Goal: Task Accomplishment & Management: Use online tool/utility

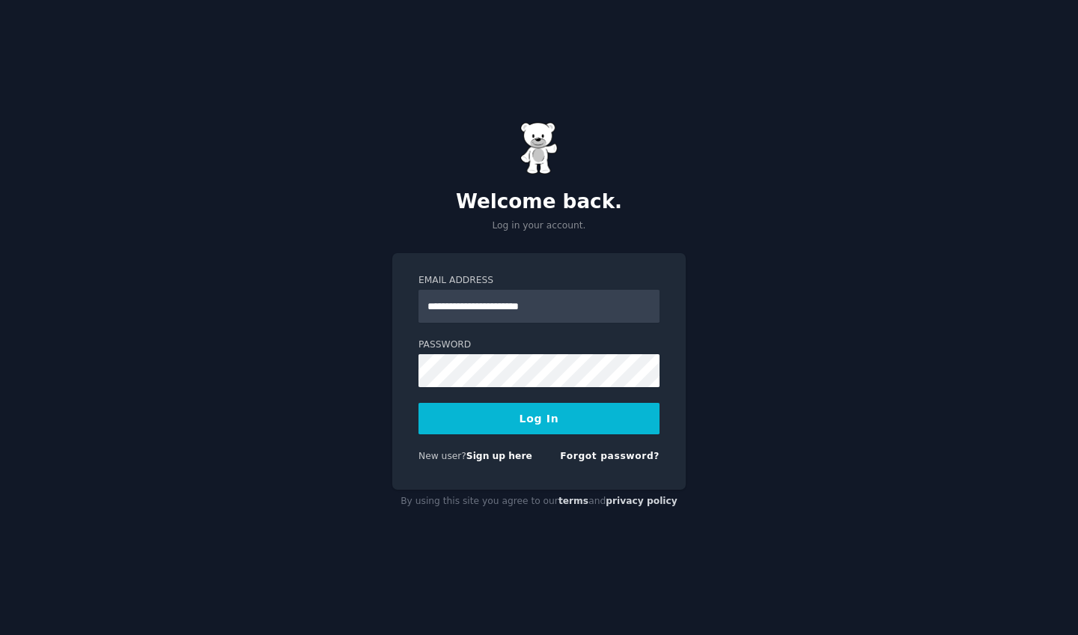
type input "**********"
click at [491, 406] on button "Log In" at bounding box center [538, 418] width 241 height 31
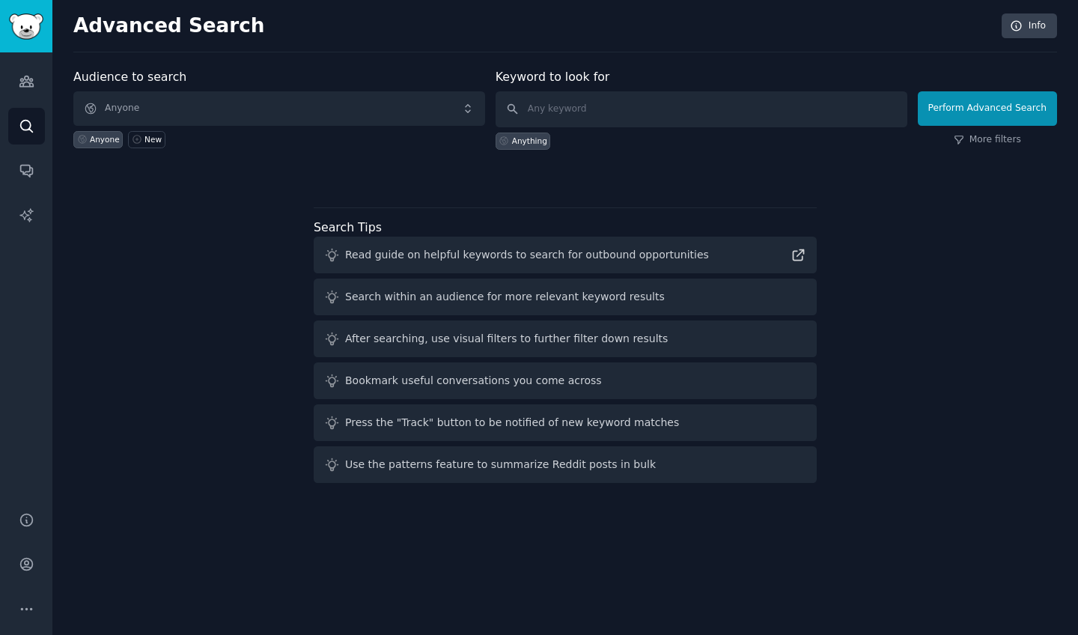
click at [219, 103] on span "Anyone" at bounding box center [279, 108] width 412 height 34
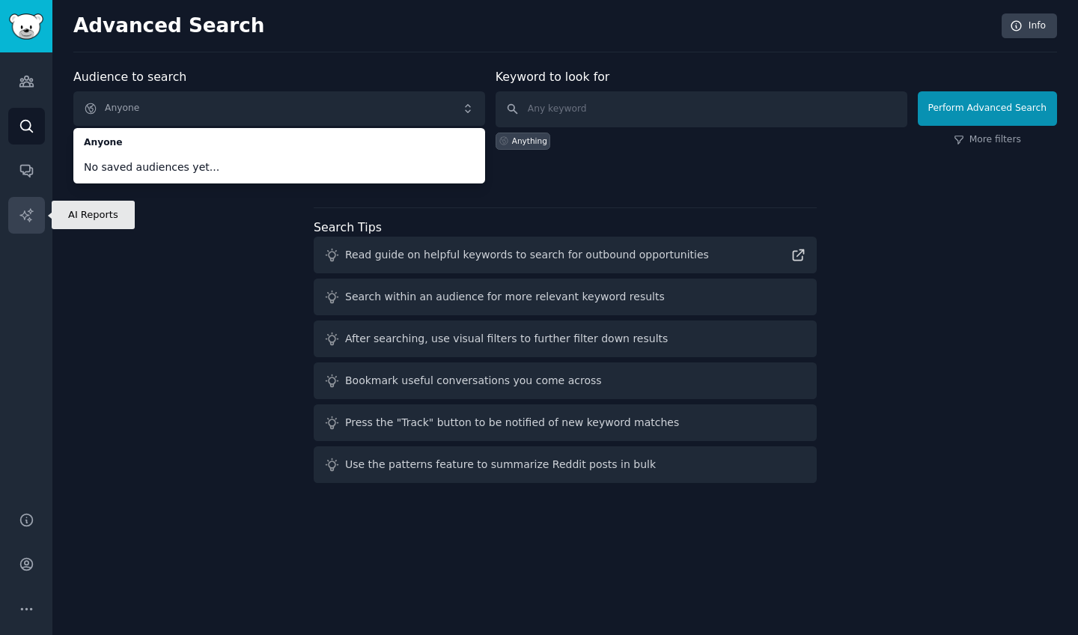
click at [32, 217] on icon "Sidebar" at bounding box center [27, 215] width 16 height 16
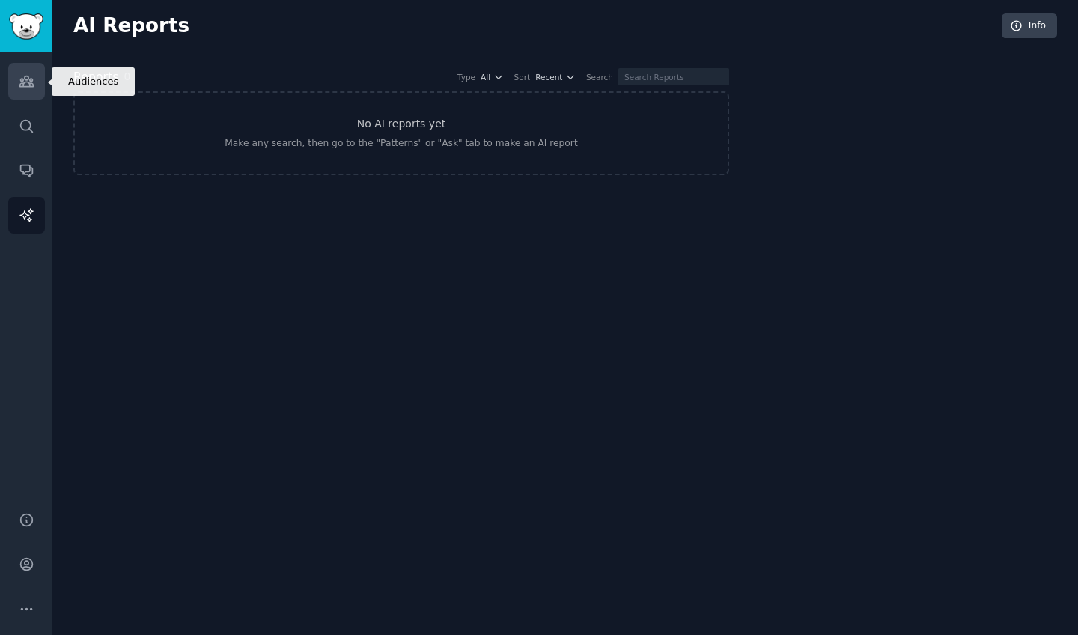
click at [22, 88] on icon "Sidebar" at bounding box center [27, 81] width 16 height 16
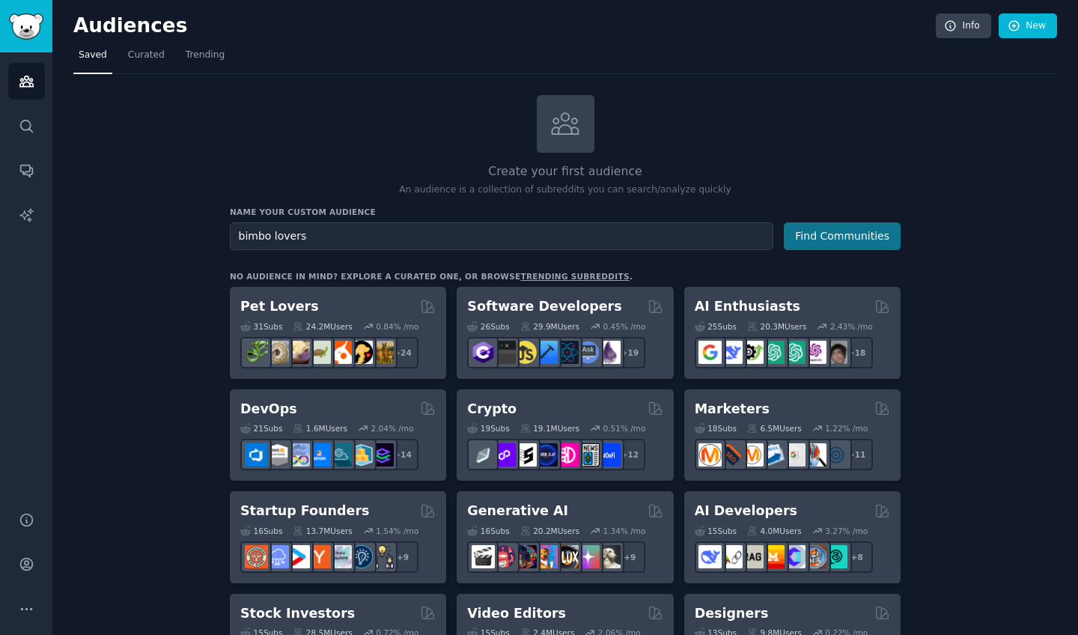
click at [879, 222] on button "Find Communities" at bounding box center [841, 236] width 117 height 28
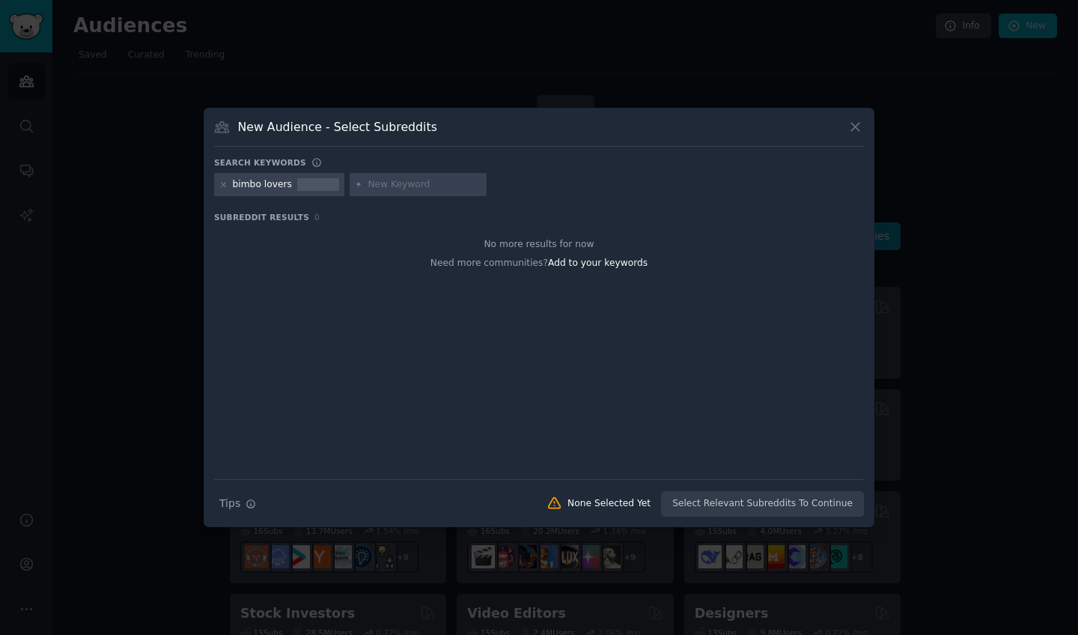
click at [746, 509] on div "Search Tips Tips None Selected Yet Select Relevant Subreddits To Continue" at bounding box center [539, 497] width 650 height 37
click at [851, 126] on icon at bounding box center [855, 127] width 16 height 16
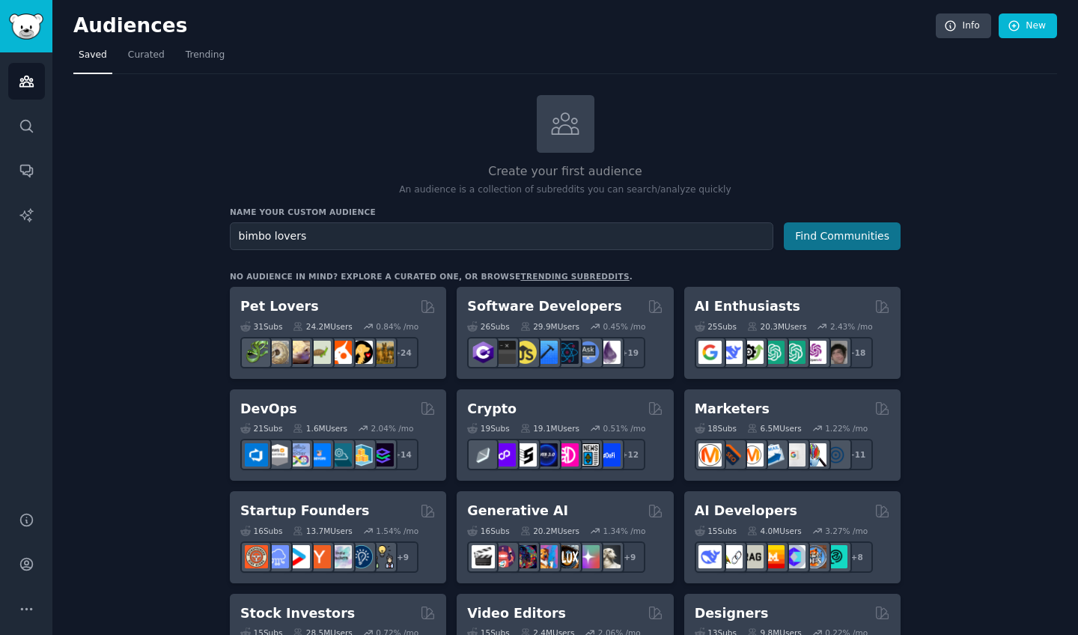
click at [828, 238] on button "Find Communities" at bounding box center [841, 236] width 117 height 28
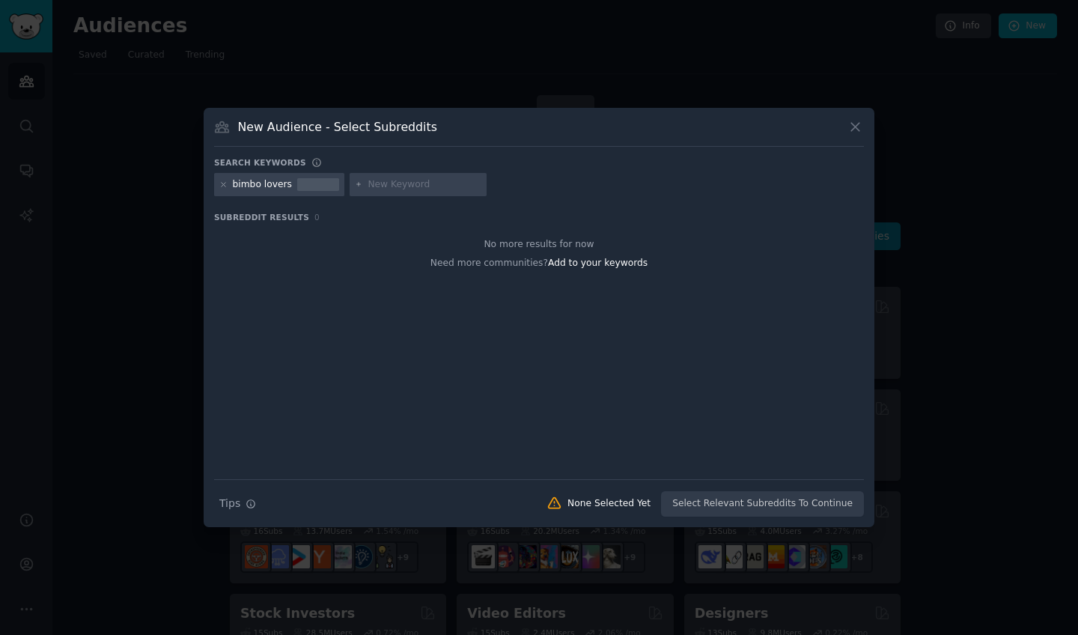
click at [390, 185] on input "text" at bounding box center [424, 184] width 114 height 13
click at [699, 488] on div "Search Tips Tips None Selected Yet Select Relevant Subreddits To Continue" at bounding box center [539, 497] width 650 height 37
click at [696, 498] on div "Search Tips Tips None Selected Yet Select Relevant Subreddits To Continue" at bounding box center [539, 497] width 650 height 37
click at [853, 122] on icon at bounding box center [855, 127] width 16 height 16
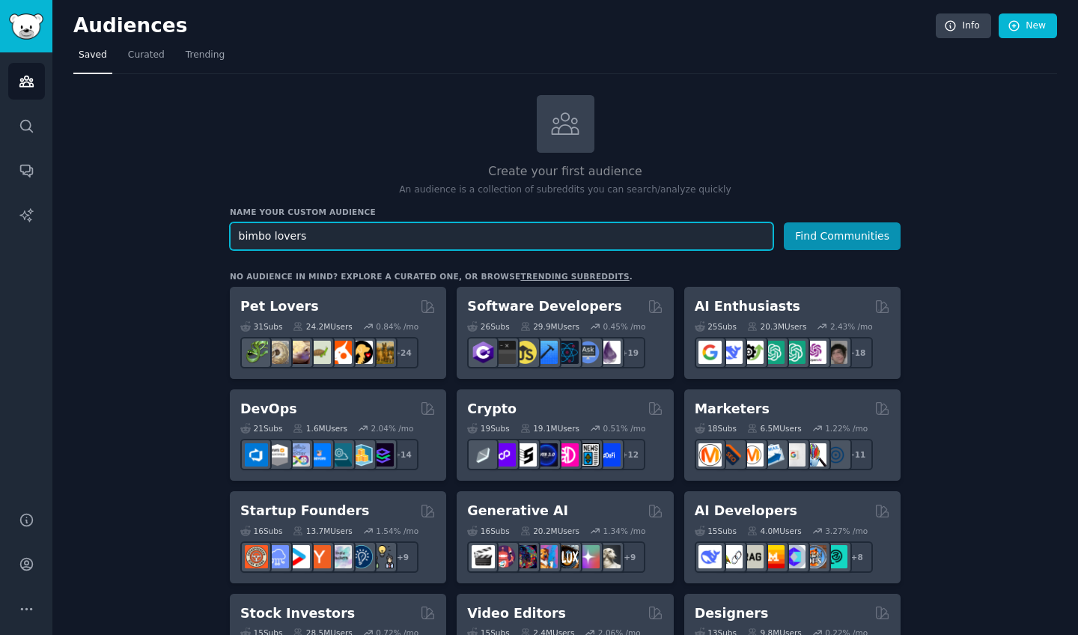
click at [370, 230] on input "bimbo lovers" at bounding box center [501, 236] width 543 height 28
type input "bimbo"
click at [843, 234] on button "Find Communities" at bounding box center [841, 236] width 117 height 28
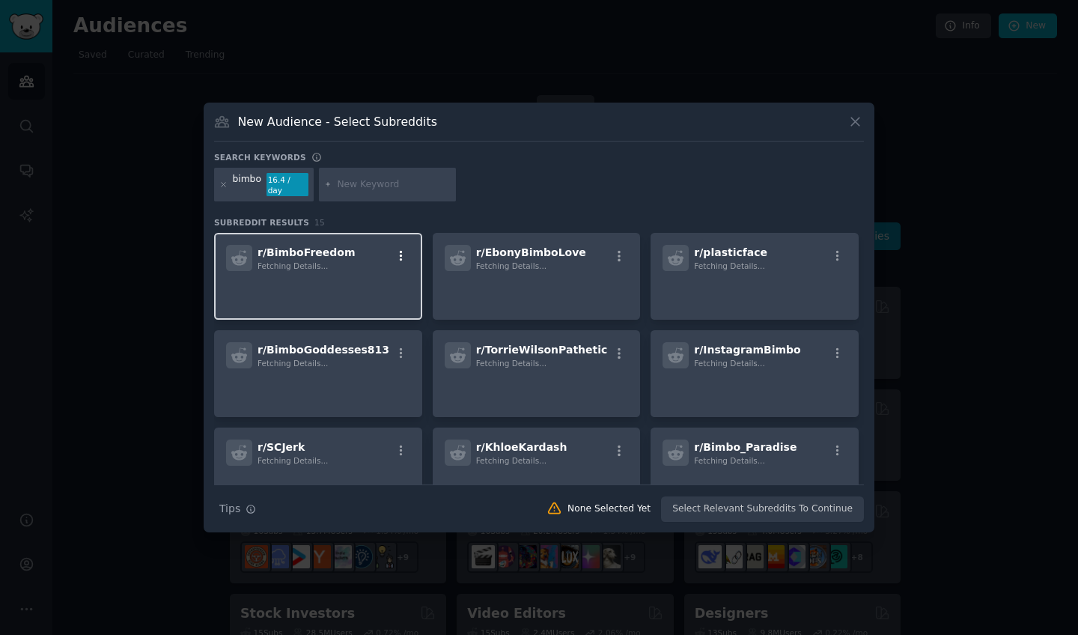
click at [403, 249] on icon "button" at bounding box center [400, 255] width 13 height 13
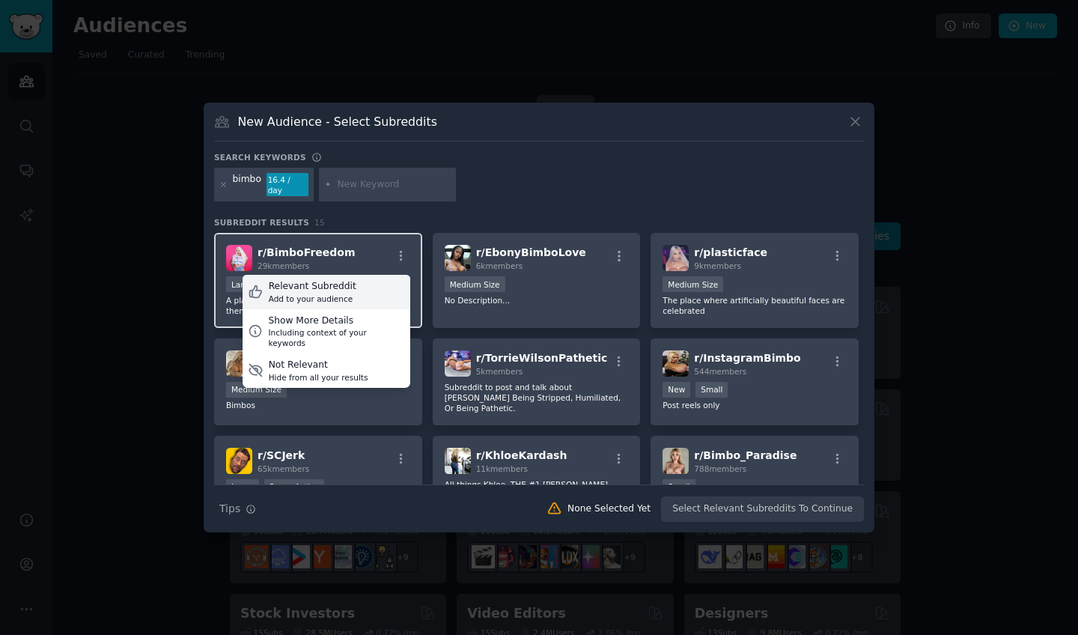
click at [365, 284] on div "Relevant Subreddit Add to your audience" at bounding box center [326, 292] width 168 height 34
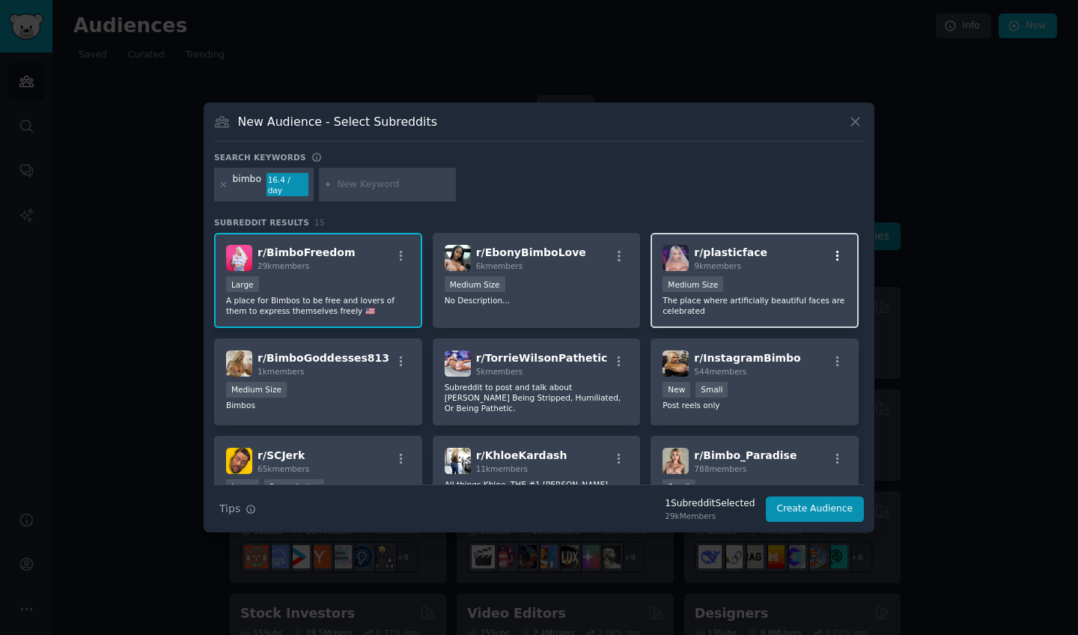
click at [837, 249] on icon "button" at bounding box center [837, 255] width 13 height 13
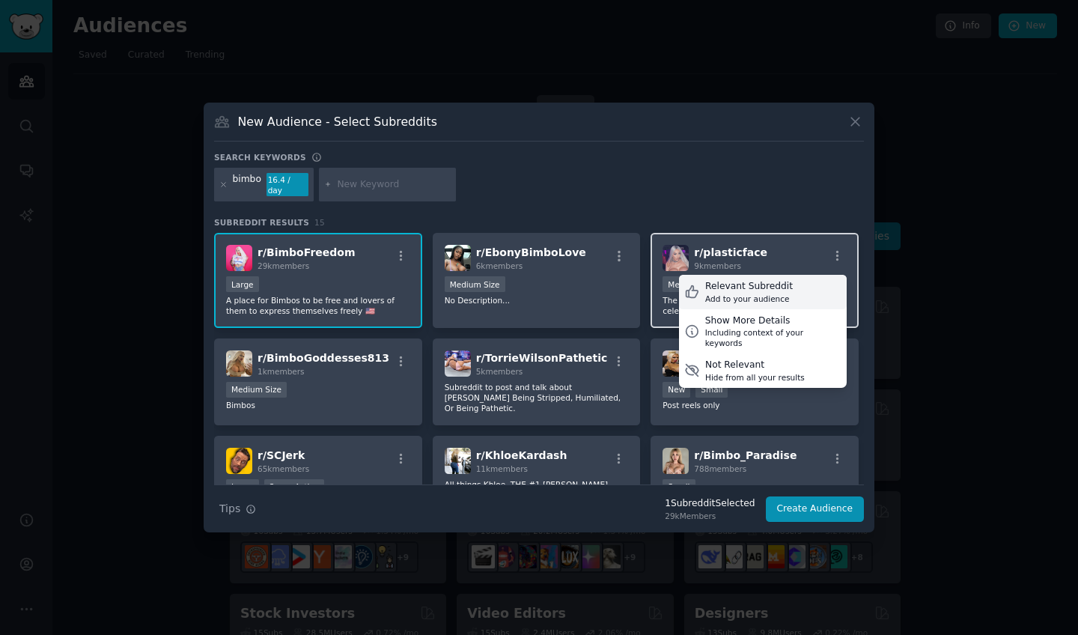
click at [767, 280] on div "Relevant Subreddit" at bounding box center [749, 286] width 88 height 13
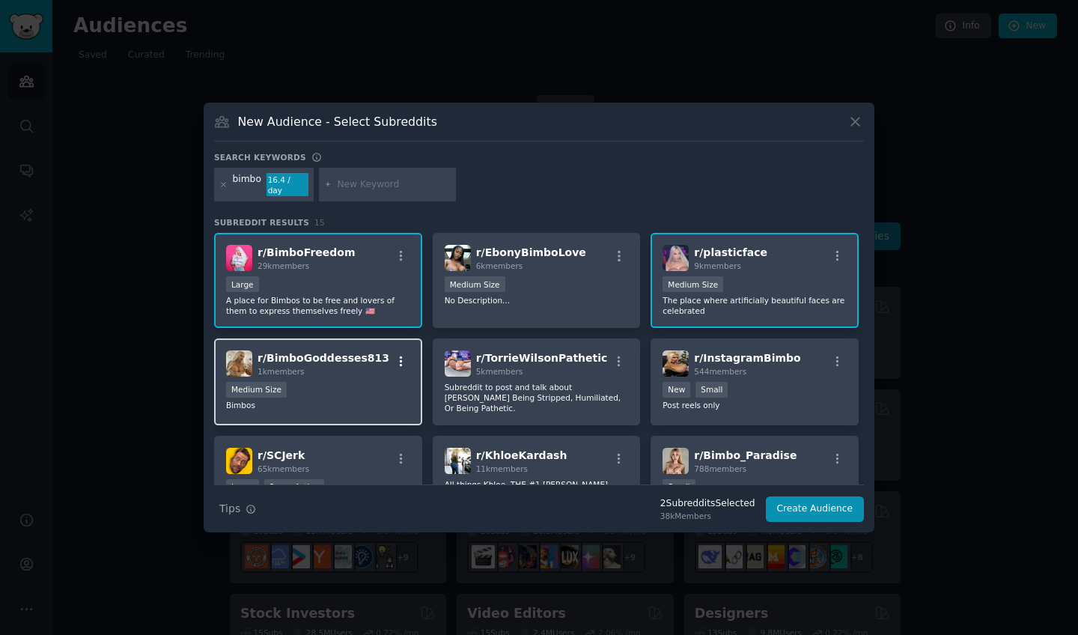
click at [397, 355] on icon "button" at bounding box center [400, 361] width 13 height 13
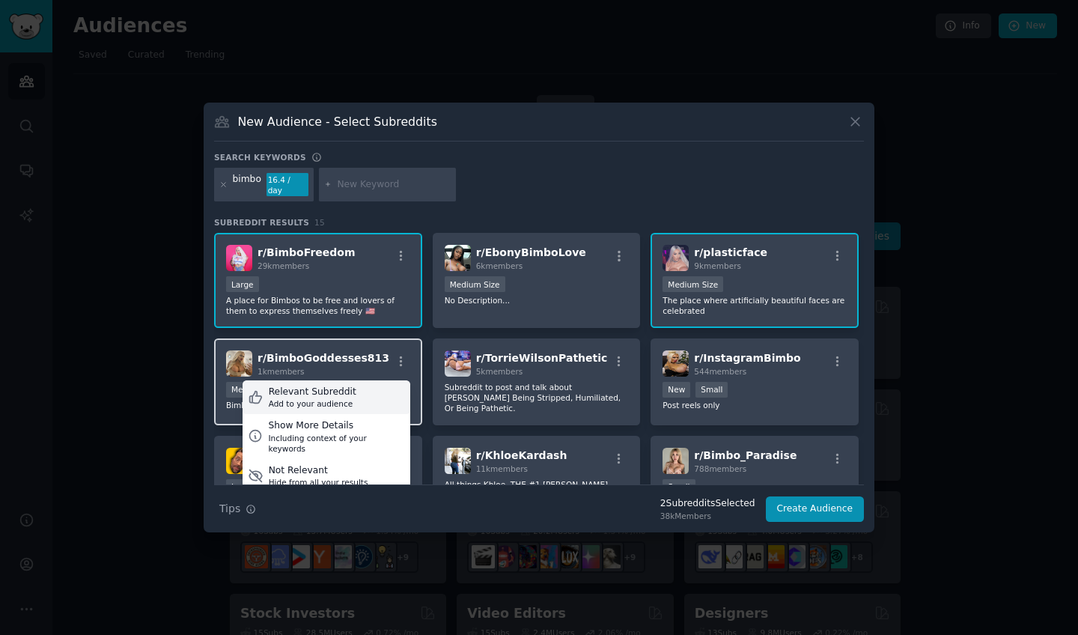
click at [362, 382] on div "Relevant Subreddit Add to your audience" at bounding box center [326, 397] width 168 height 34
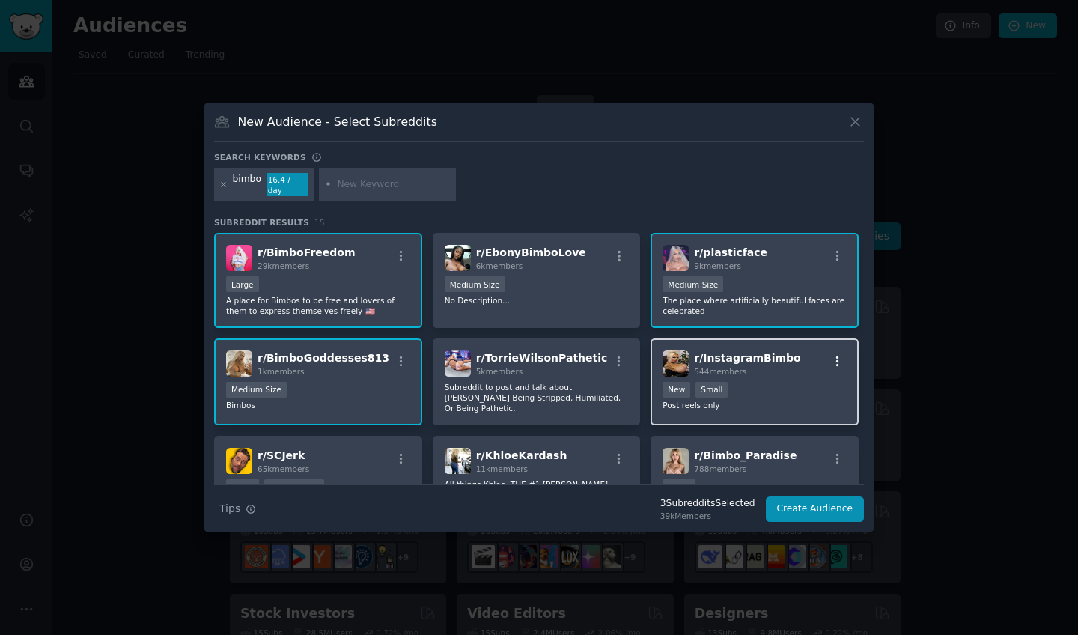
click at [836, 355] on icon "button" at bounding box center [837, 360] width 3 height 10
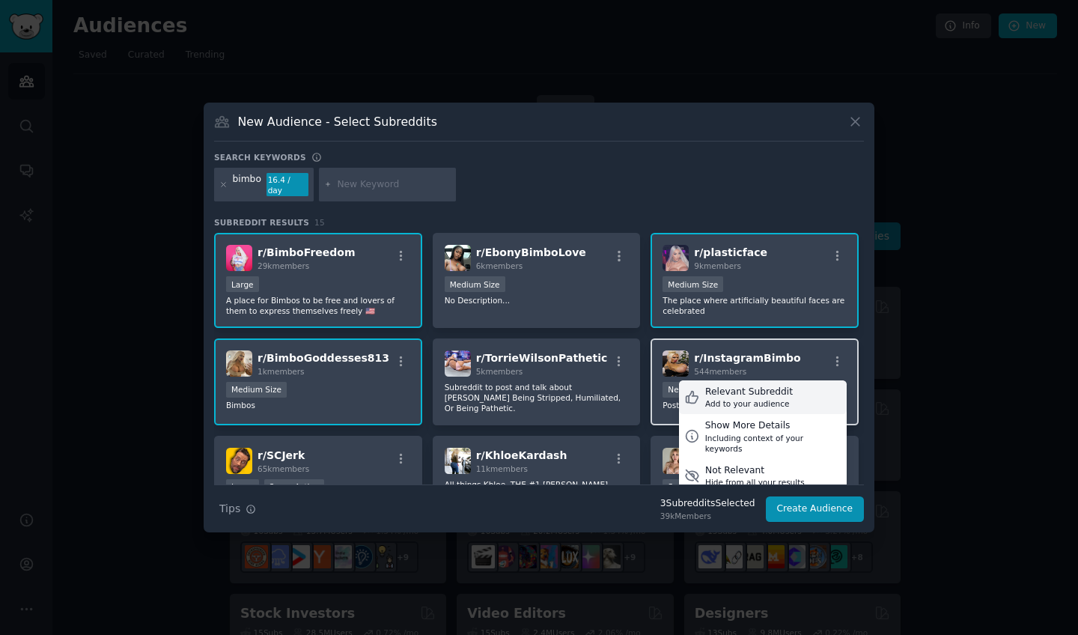
click at [774, 398] on div "Add to your audience" at bounding box center [749, 403] width 88 height 10
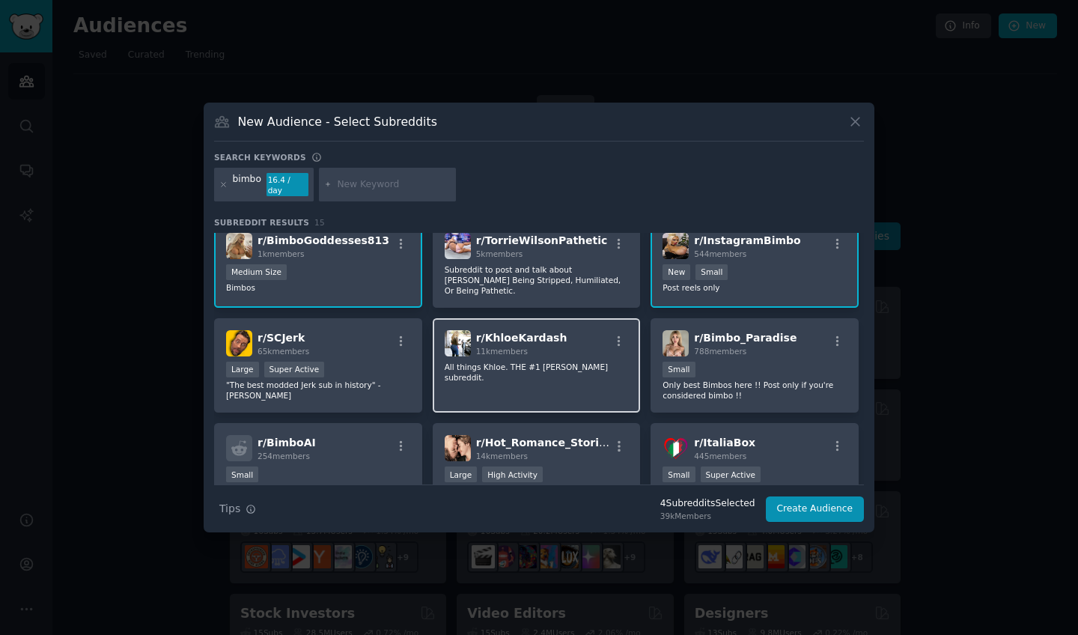
scroll to position [123, 0]
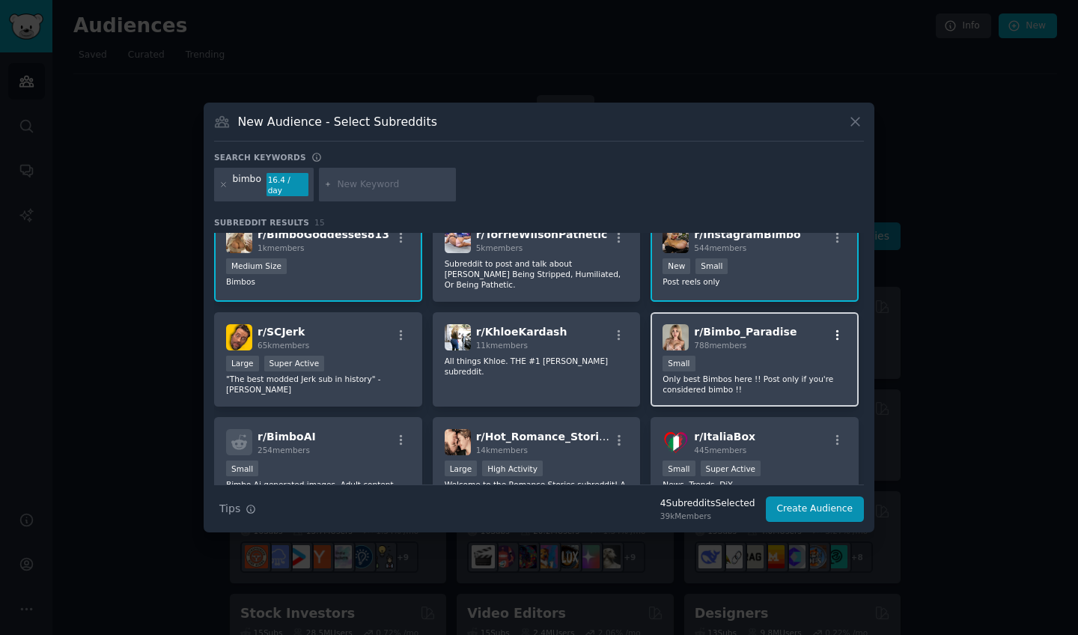
click at [837, 329] on icon "button" at bounding box center [837, 335] width 13 height 13
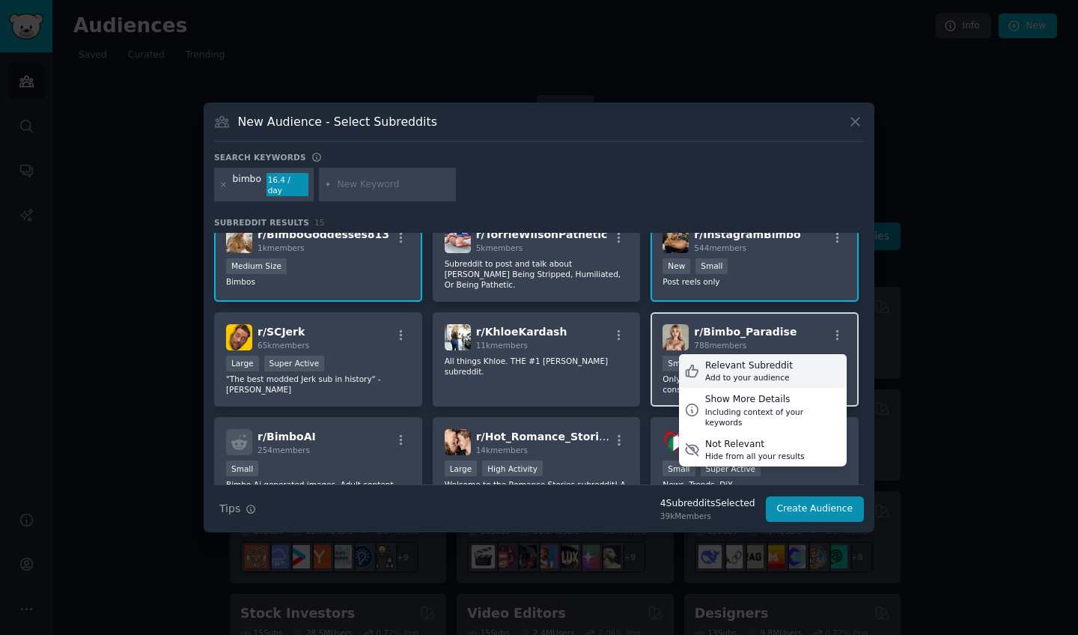
click at [781, 361] on div "Relevant Subreddit" at bounding box center [749, 365] width 88 height 13
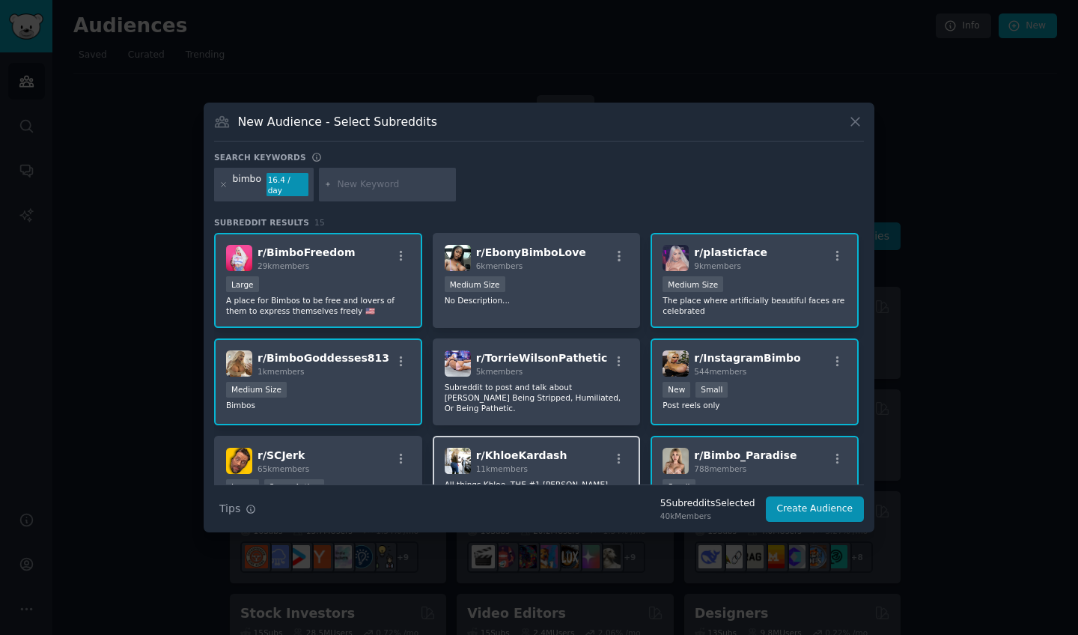
scroll to position [0, 0]
click at [801, 507] on button "Create Audience" at bounding box center [815, 508] width 99 height 25
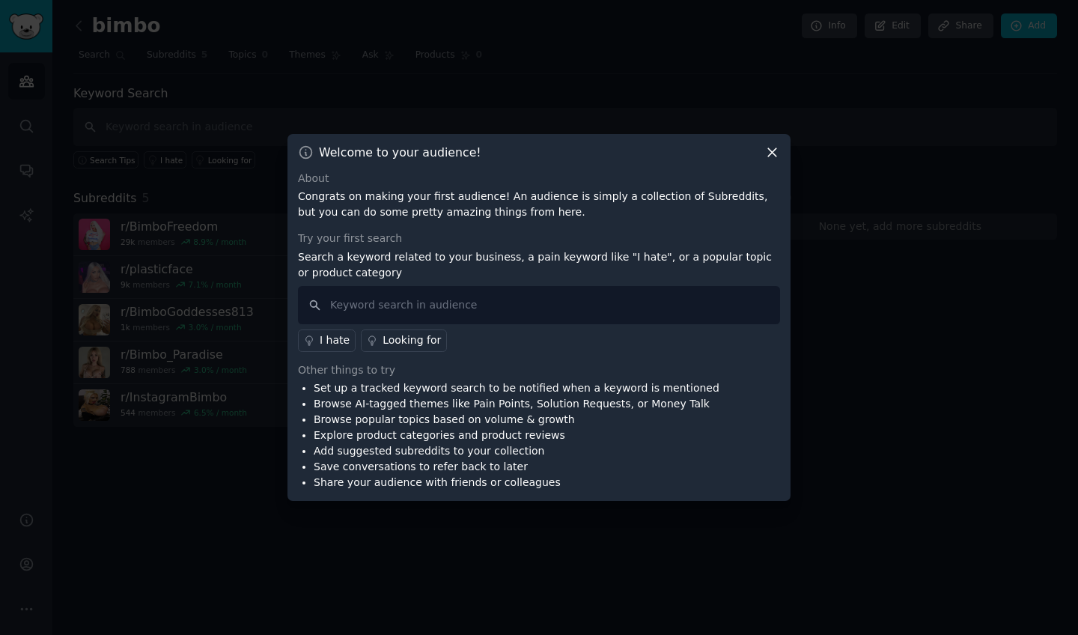
click at [766, 156] on icon at bounding box center [772, 152] width 16 height 16
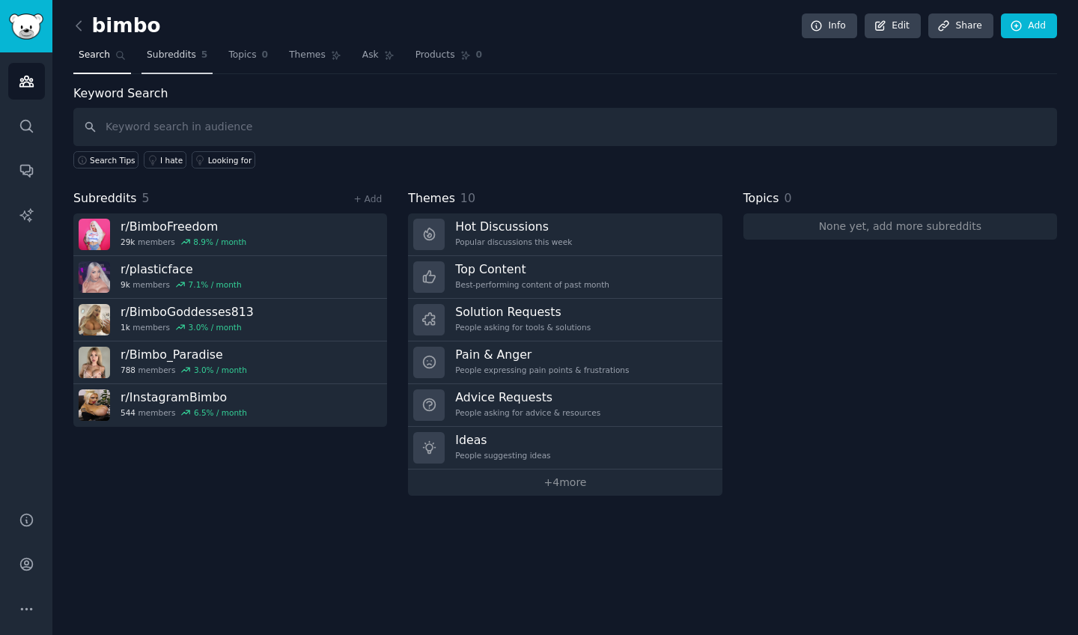
click at [189, 58] on span "Subreddits" at bounding box center [171, 55] width 49 height 13
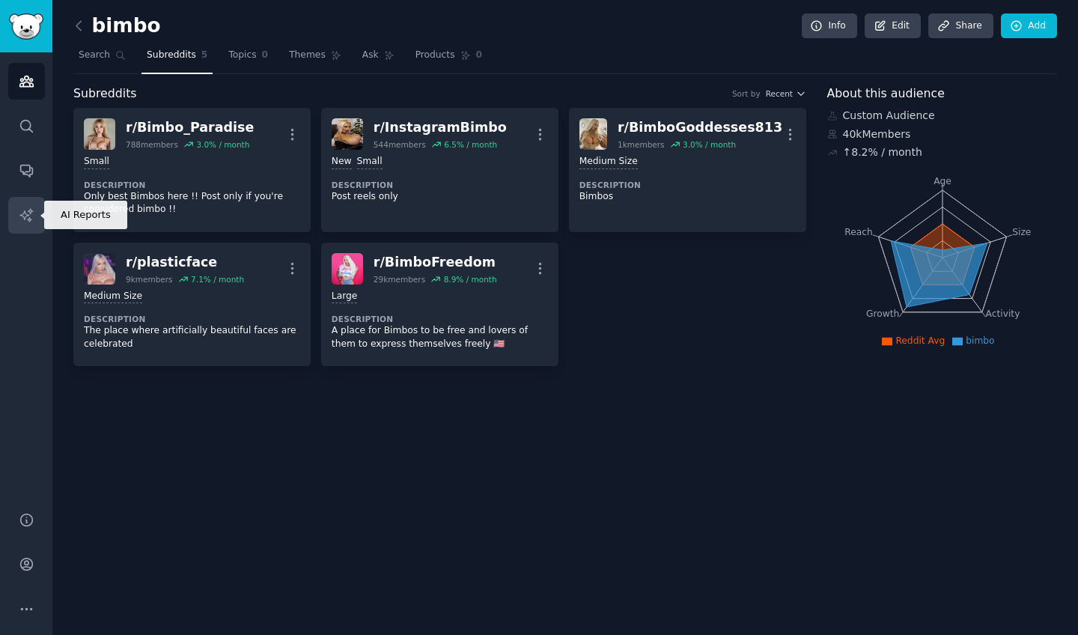
click at [30, 214] on icon "Sidebar" at bounding box center [27, 215] width 16 height 16
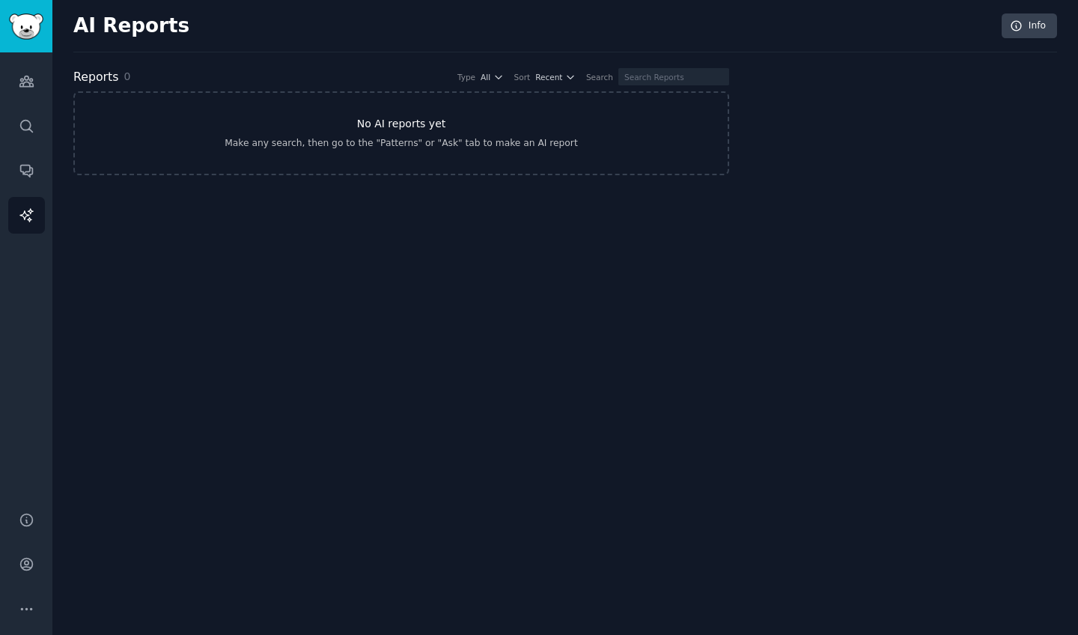
click at [248, 146] on div "Make any search, then go to the "Patterns" or "Ask" tab to make an AI report" at bounding box center [400, 143] width 352 height 13
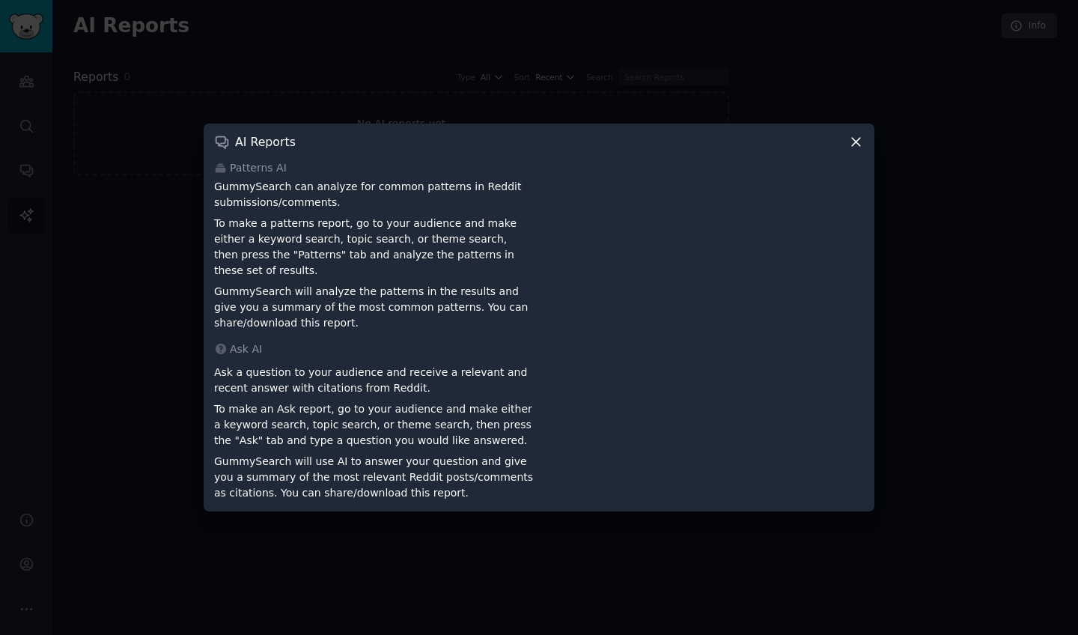
click at [855, 150] on icon at bounding box center [856, 142] width 16 height 16
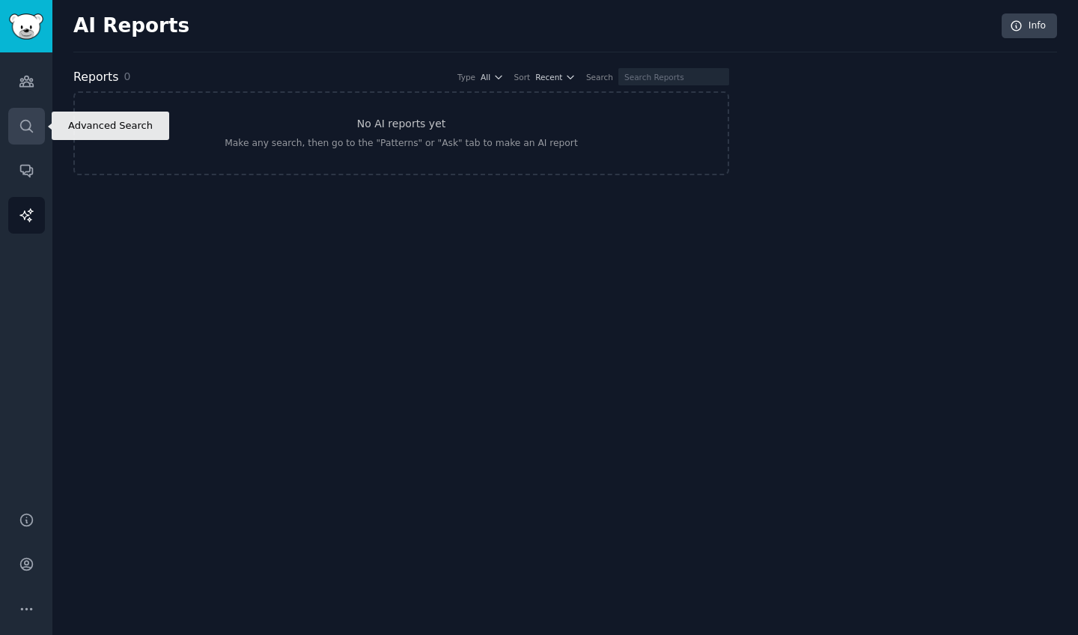
click at [27, 134] on link "Search" at bounding box center [26, 126] width 37 height 37
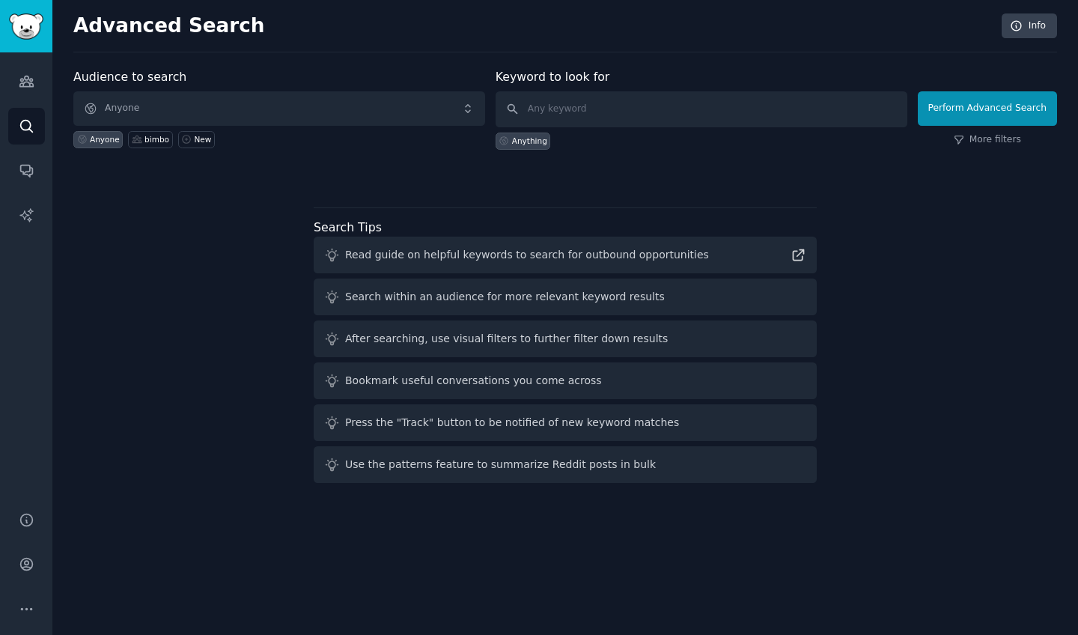
click at [317, 104] on span "Anyone" at bounding box center [279, 108] width 412 height 34
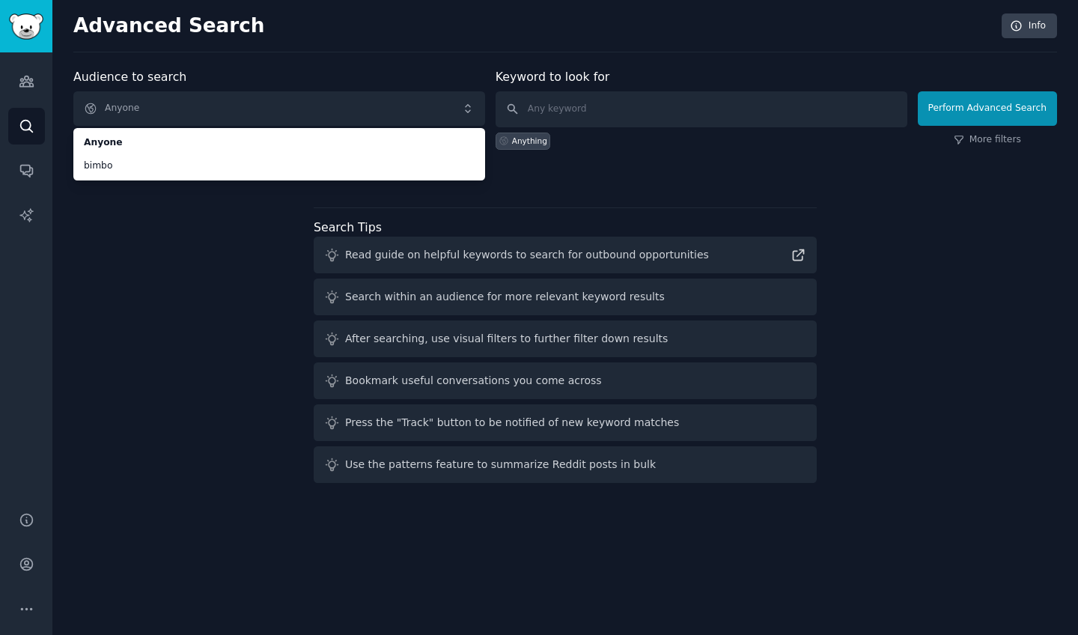
click at [300, 109] on span "Anyone" at bounding box center [279, 108] width 412 height 34
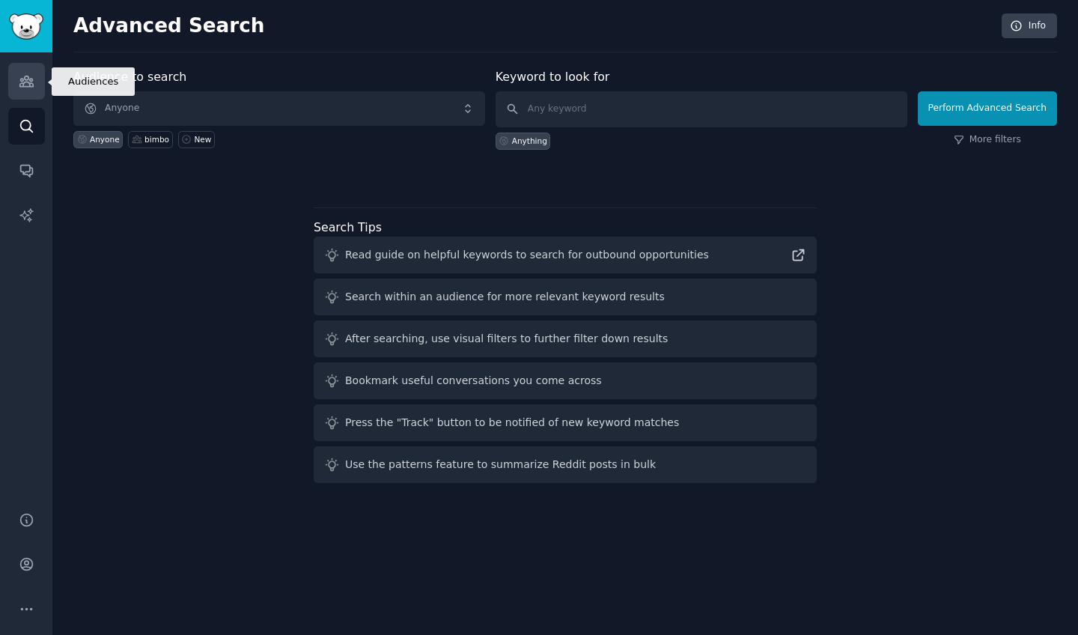
click at [15, 78] on link "Audiences" at bounding box center [26, 81] width 37 height 37
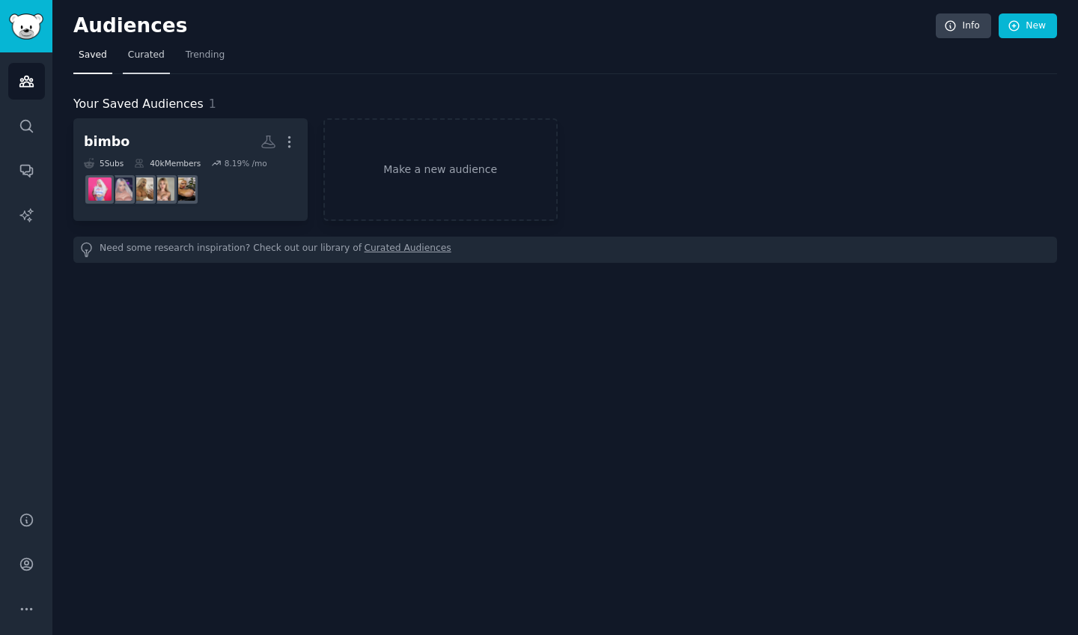
click at [141, 53] on span "Curated" at bounding box center [146, 55] width 37 height 13
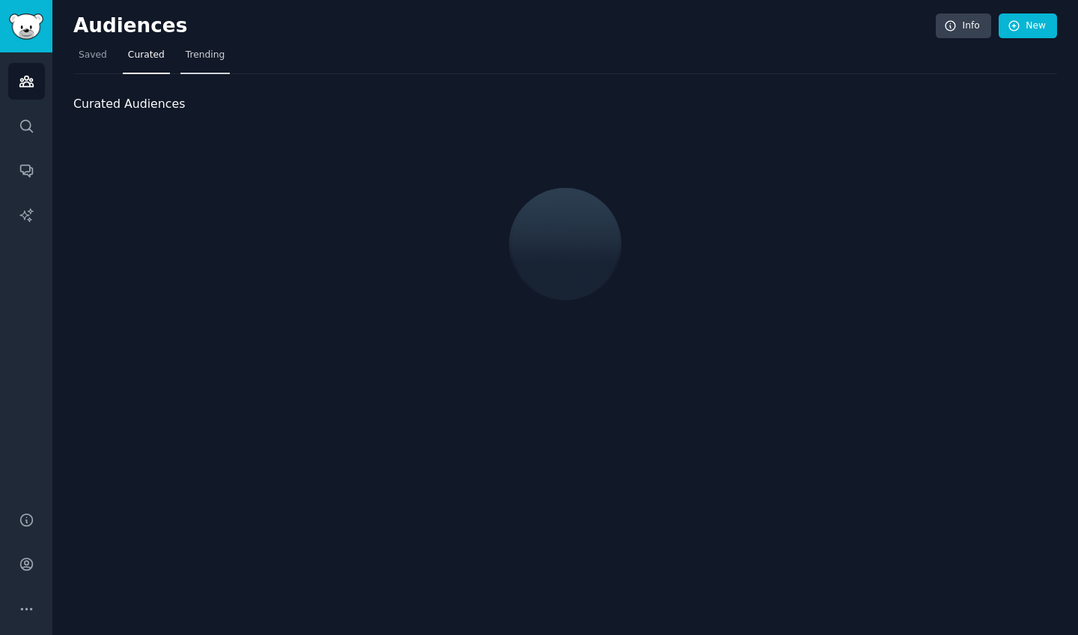
click at [208, 53] on span "Trending" at bounding box center [205, 55] width 39 height 13
